Goal: Task Accomplishment & Management: Manage account settings

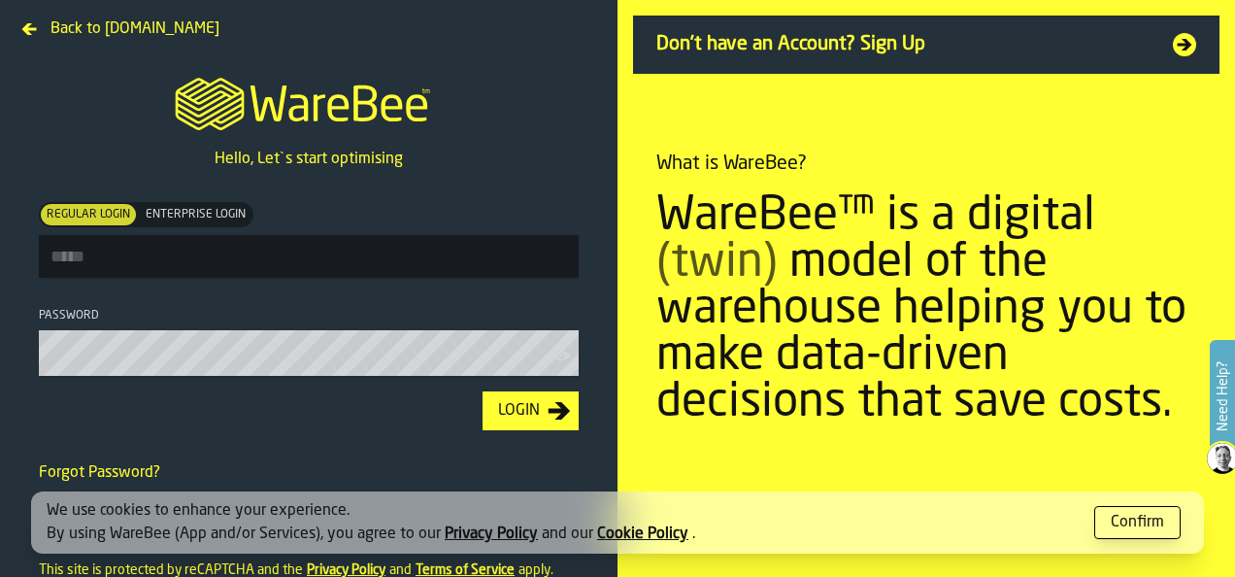
type input "**********"
click at [502, 421] on div "Login" at bounding box center [518, 410] width 57 height 23
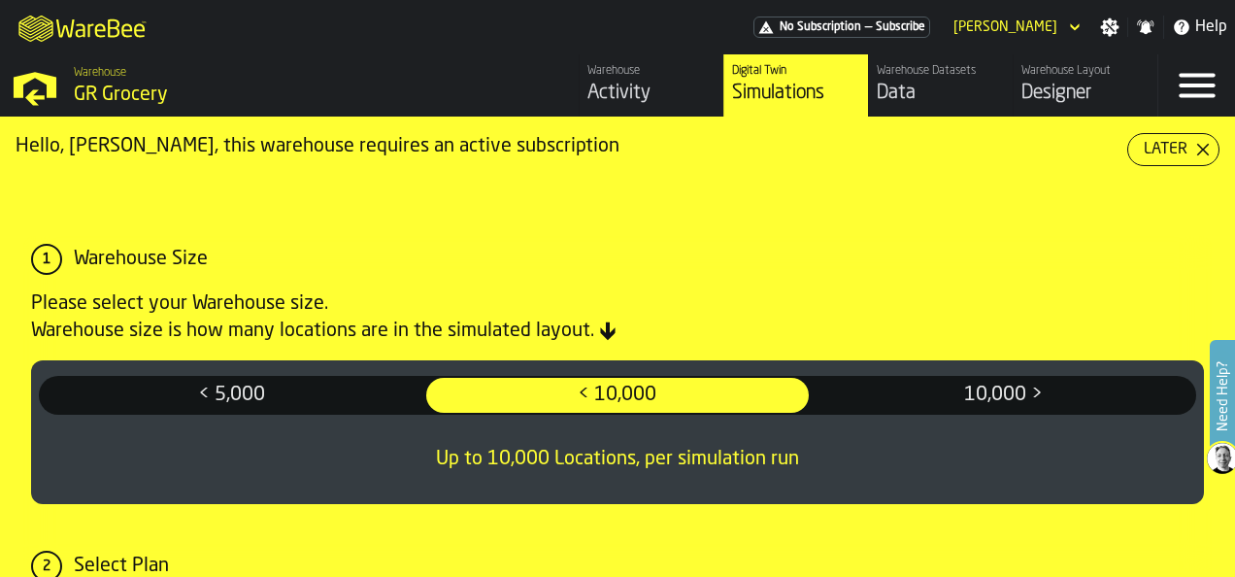
click at [609, 87] on div "Activity" at bounding box center [651, 93] width 128 height 27
